Goal: Transaction & Acquisition: Subscribe to service/newsletter

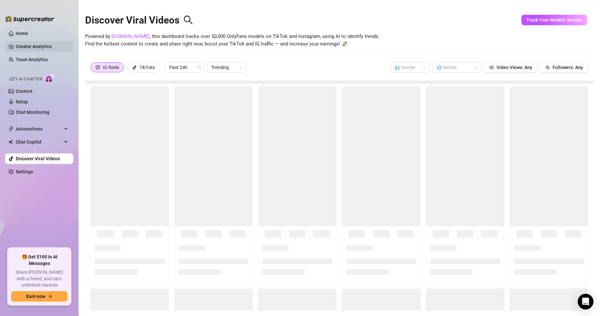
click at [32, 45] on link "Creator Analytics" at bounding box center [42, 46] width 52 height 10
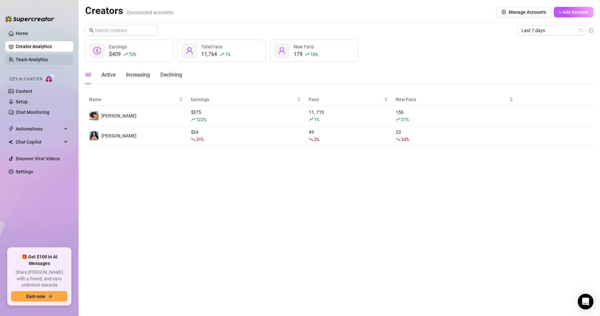
click at [33, 62] on link "Team Analytics" at bounding box center [32, 59] width 32 height 5
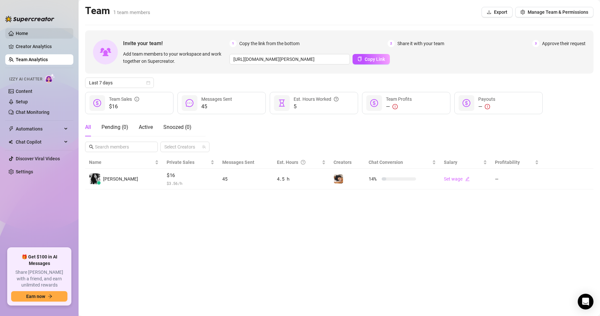
click at [28, 36] on link "Home" at bounding box center [22, 33] width 12 height 5
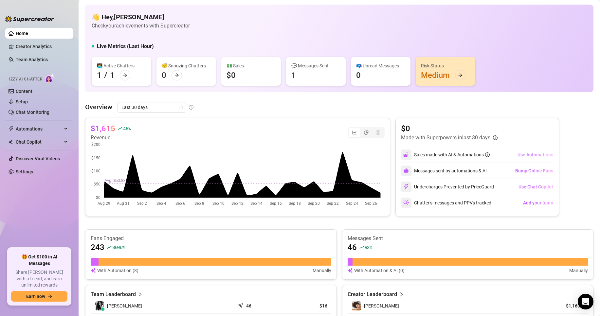
click at [528, 157] on span "Use Automations" at bounding box center [536, 154] width 36 height 5
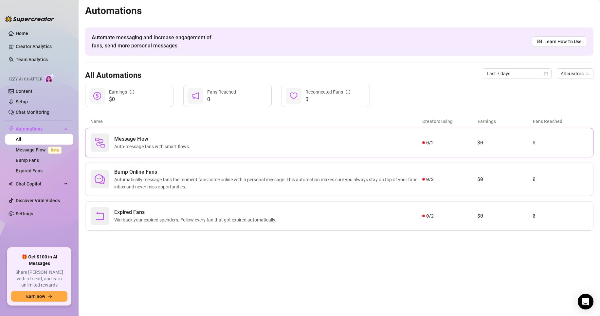
click at [418, 146] on div "Message Flow Auto-message fans with smart flows." at bounding box center [257, 143] width 332 height 18
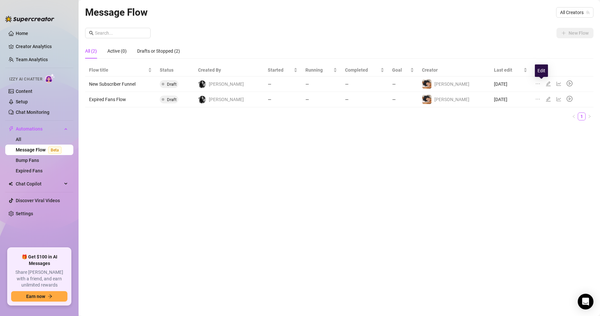
click at [546, 85] on icon "edit" at bounding box center [548, 83] width 5 height 5
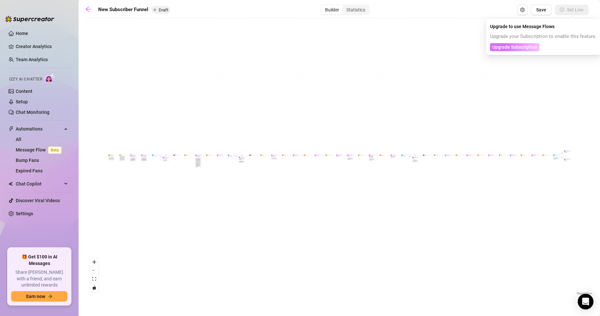
click at [526, 48] on span "Upgrade Subscription" at bounding box center [514, 47] width 45 height 5
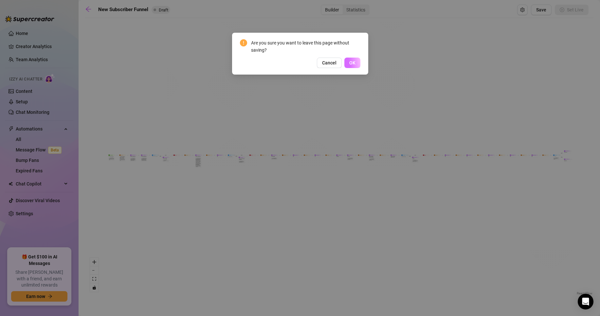
click at [354, 67] on button "OK" at bounding box center [352, 63] width 16 height 10
click at [359, 64] on button "OK" at bounding box center [352, 63] width 16 height 10
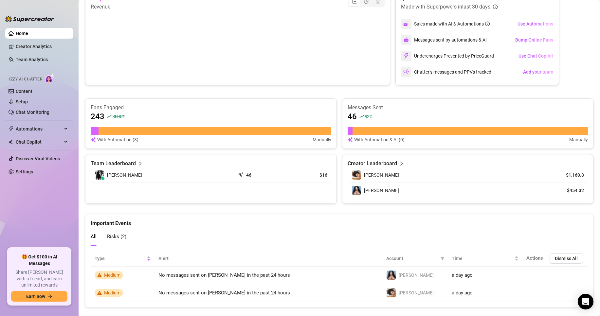
scroll to position [142, 0]
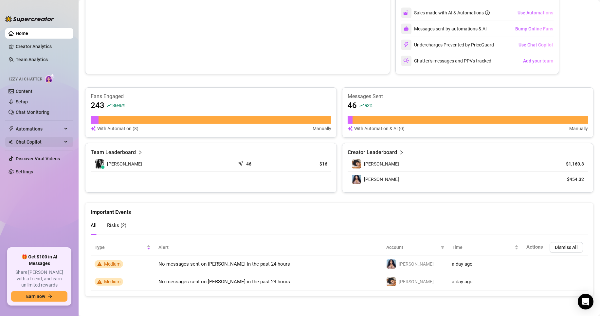
click at [38, 144] on span "Chat Copilot" at bounding box center [39, 142] width 46 height 10
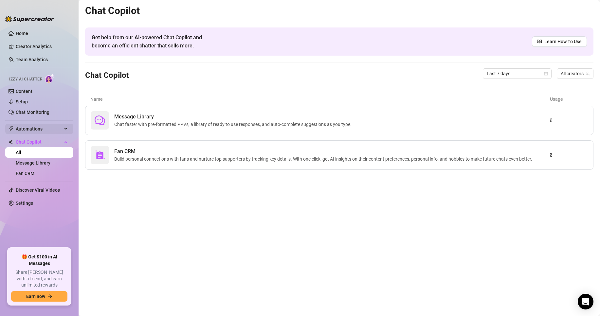
click at [36, 129] on span "Automations" at bounding box center [39, 129] width 46 height 10
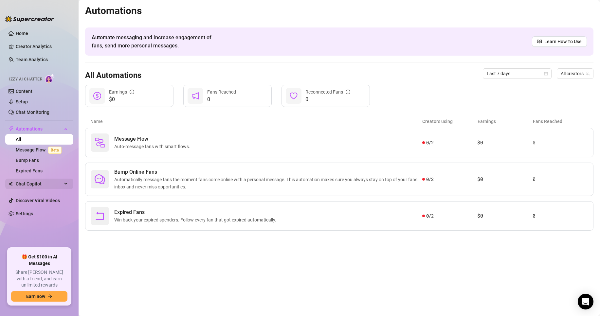
click at [36, 186] on span "Chat Copilot" at bounding box center [39, 184] width 46 height 10
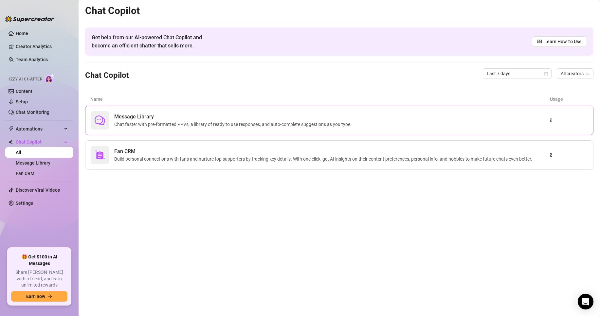
click at [175, 127] on span "Chat faster with pre-formatted PPVs, a library of ready to use responses, and a…" at bounding box center [234, 124] width 240 height 7
